Goal: Transaction & Acquisition: Purchase product/service

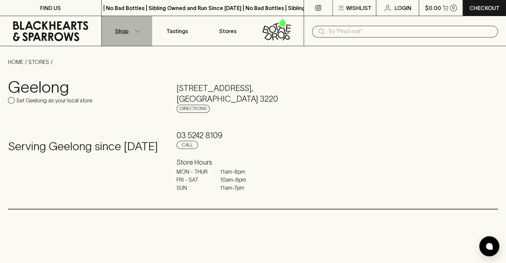
click at [137, 31] on icon "button" at bounding box center [137, 30] width 7 height 3
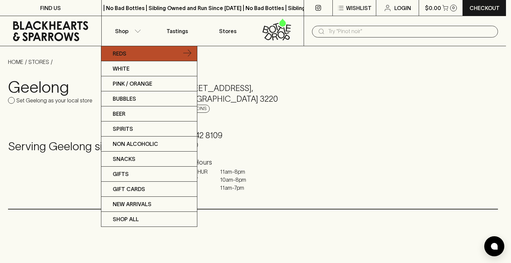
click at [124, 51] on p "Reds" at bounding box center [120, 53] width 14 height 8
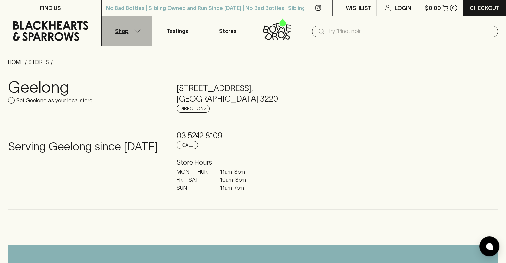
click at [135, 31] on icon "button" at bounding box center [137, 30] width 7 height 3
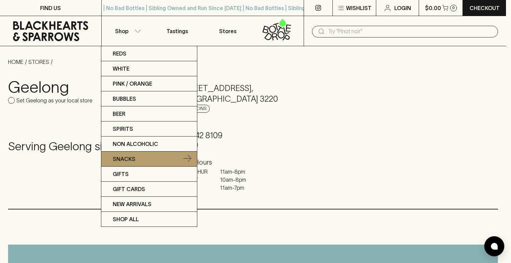
click at [125, 156] on p "Snacks" at bounding box center [124, 159] width 23 height 8
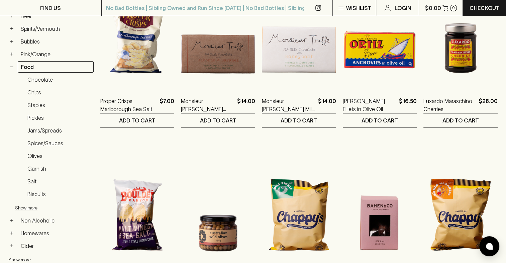
scroll to position [166, 0]
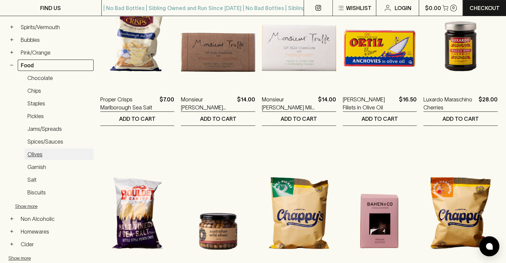
click at [39, 150] on link "Olives" at bounding box center [58, 153] width 69 height 11
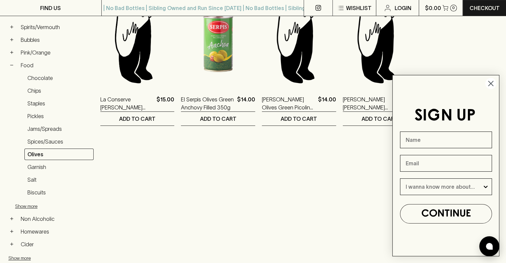
click at [491, 81] on circle "Close dialog" at bounding box center [490, 83] width 11 height 11
